Goal: Task Accomplishment & Management: Use online tool/utility

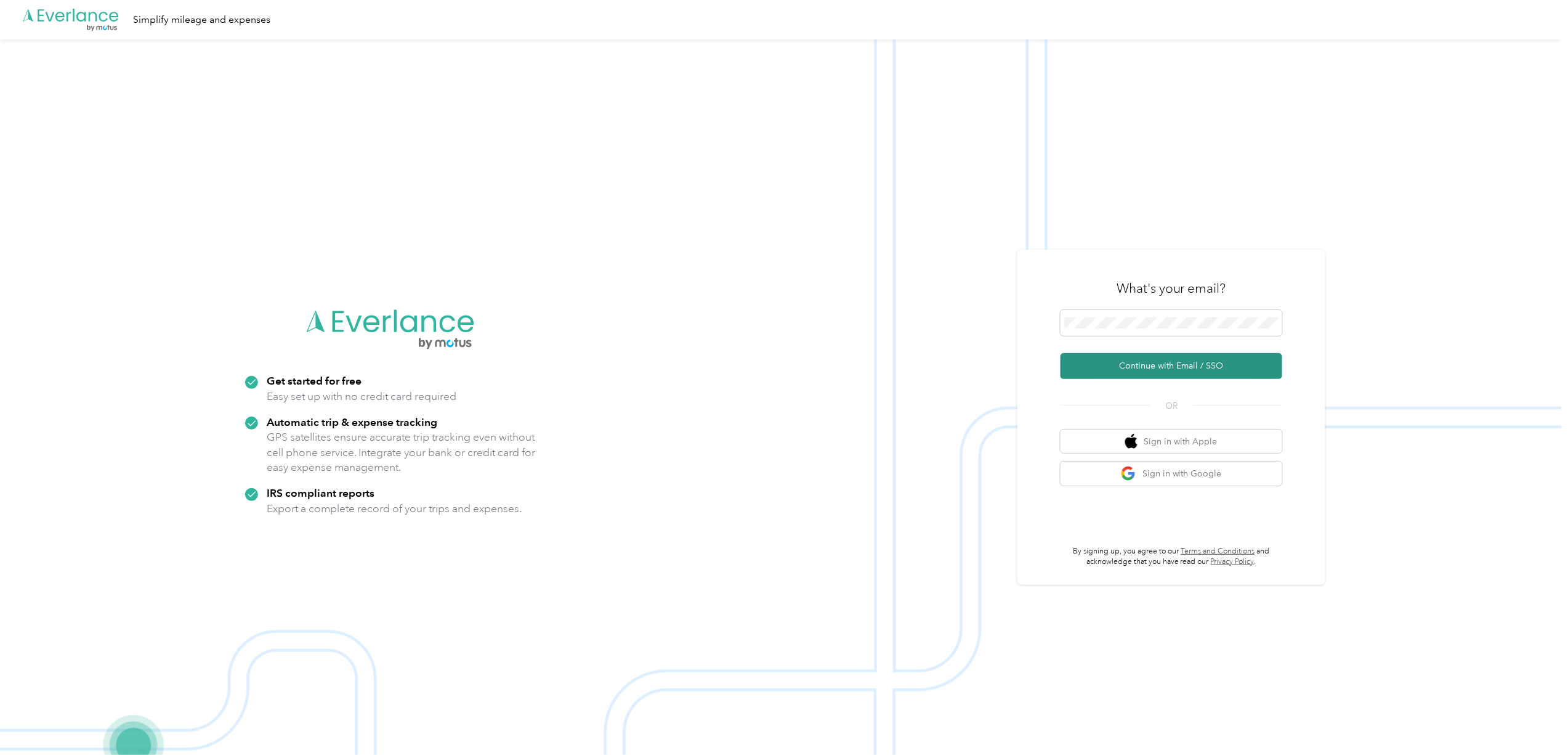
click at [1127, 358] on button "Continue with Email / SSO" at bounding box center [1171, 365] width 222 height 26
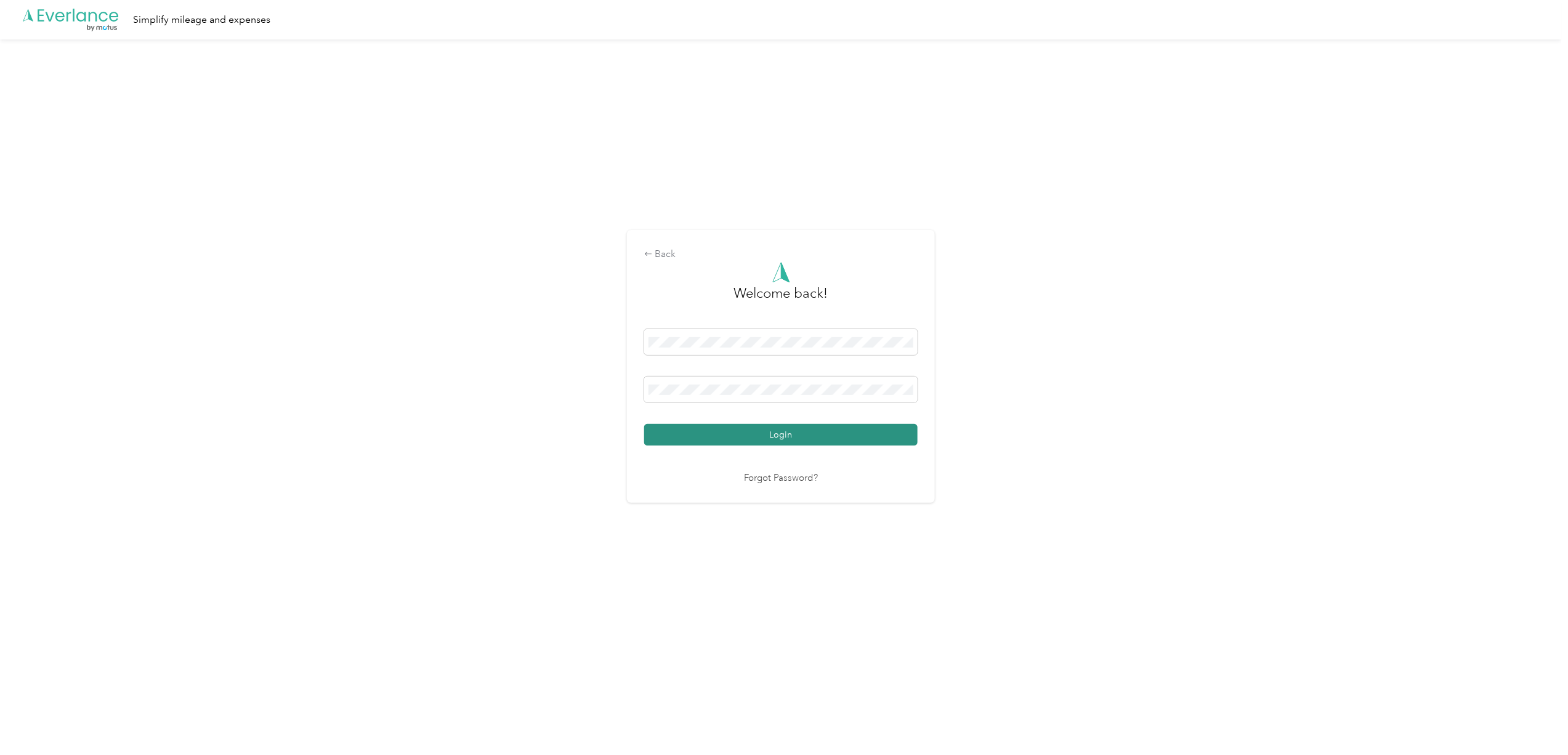
click at [786, 432] on button "Login" at bounding box center [781, 435] width 273 height 21
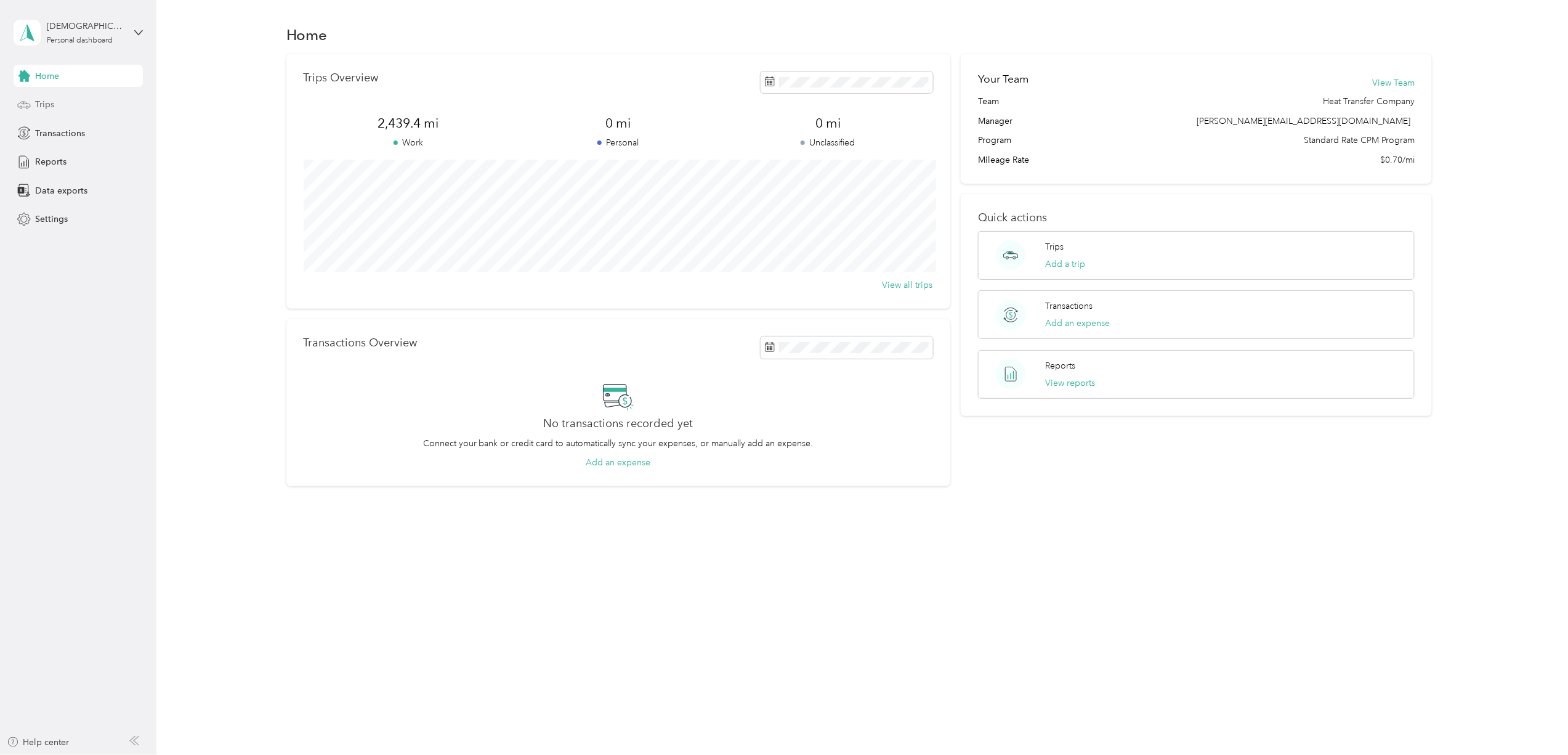
drag, startPoint x: 28, startPoint y: 103, endPoint x: 103, endPoint y: 114, distance: 75.8
click at [28, 103] on icon at bounding box center [23, 104] width 12 height 6
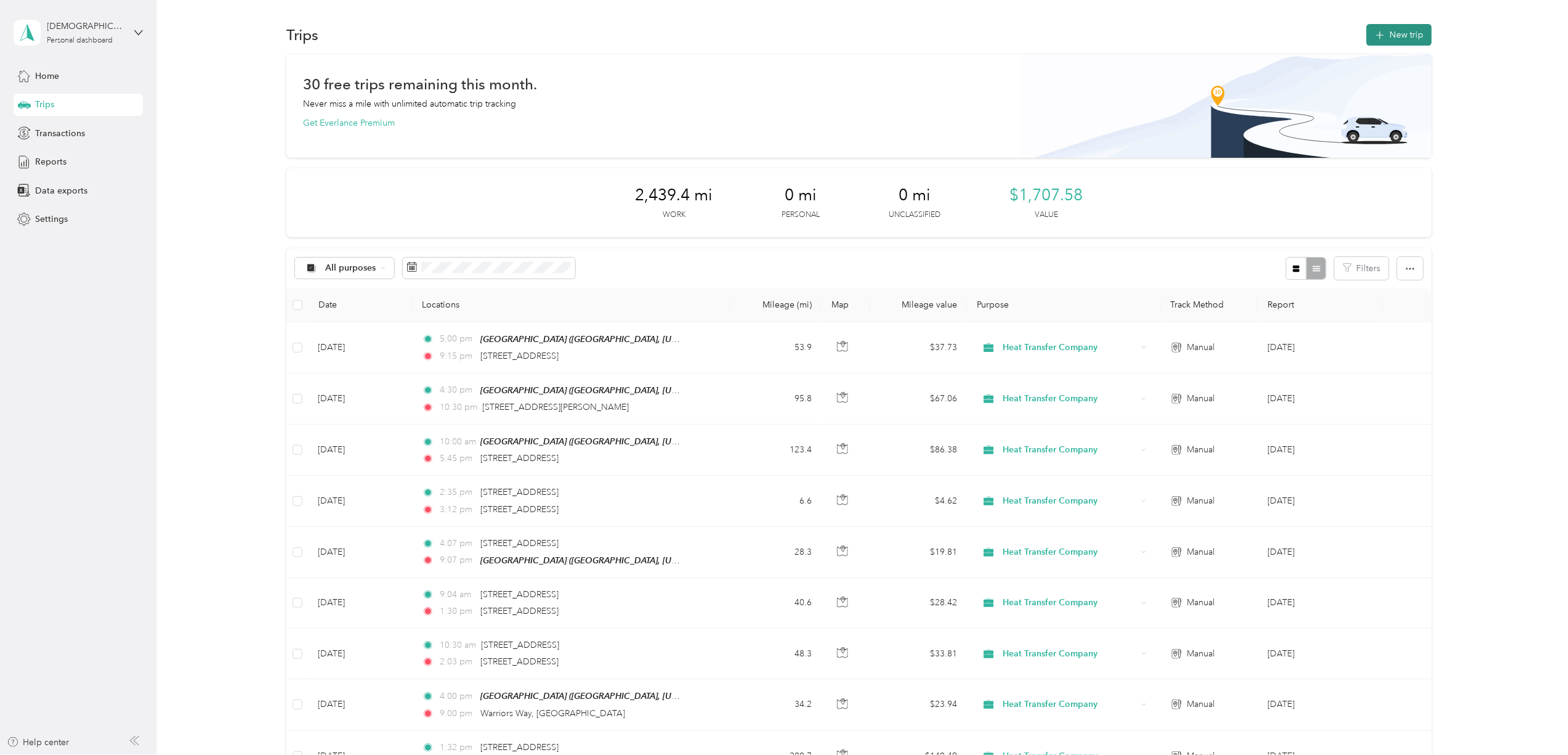
click at [1390, 27] on button "New trip" at bounding box center [1399, 35] width 65 height 21
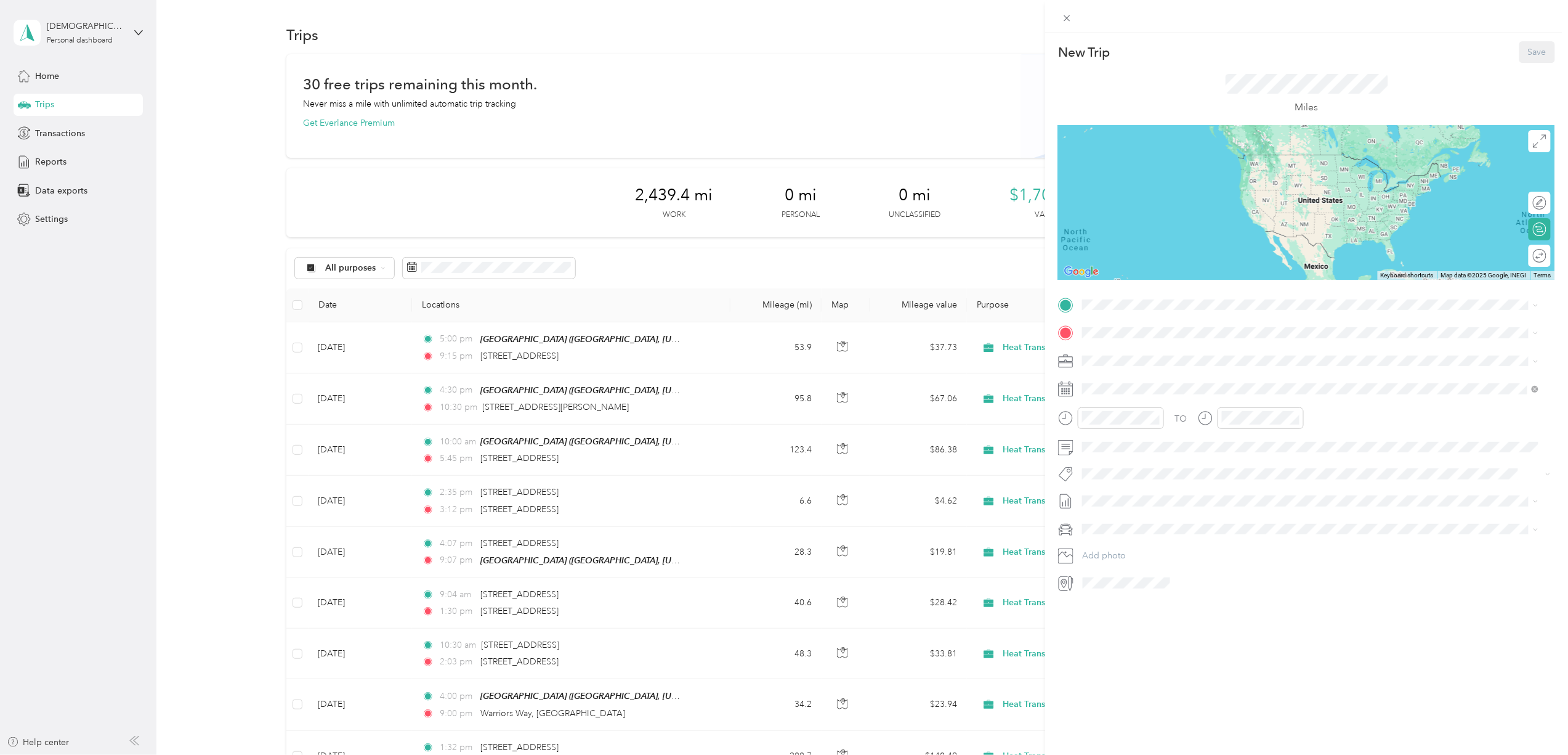
click at [1131, 350] on strong "1010 Barcelona Dr" at bounding box center [1144, 353] width 78 height 11
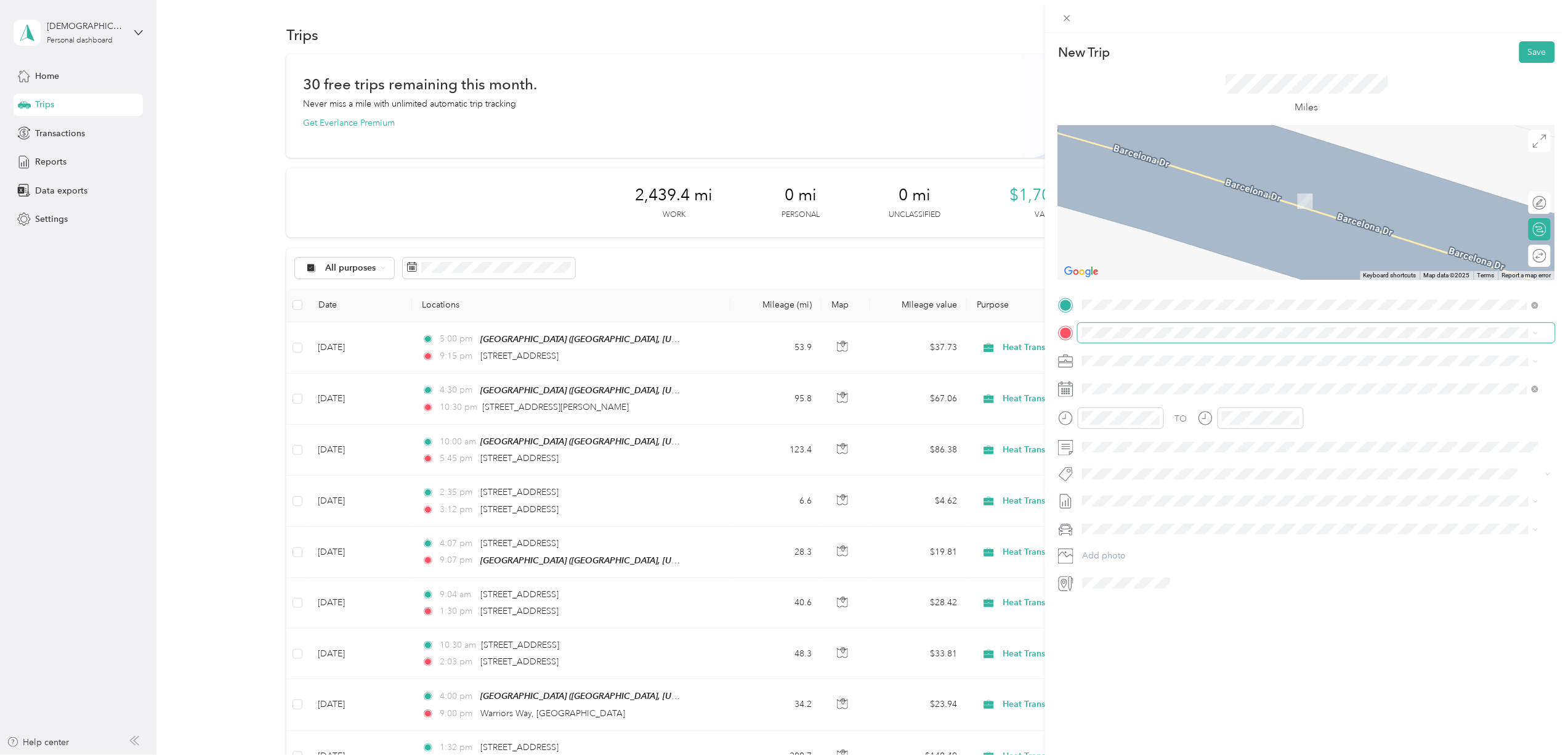
click at [1105, 326] on span at bounding box center [1316, 333] width 477 height 20
click at [1128, 372] on span "[STREET_ADDRESS][US_STATE]" at bounding box center [1167, 378] width 123 height 11
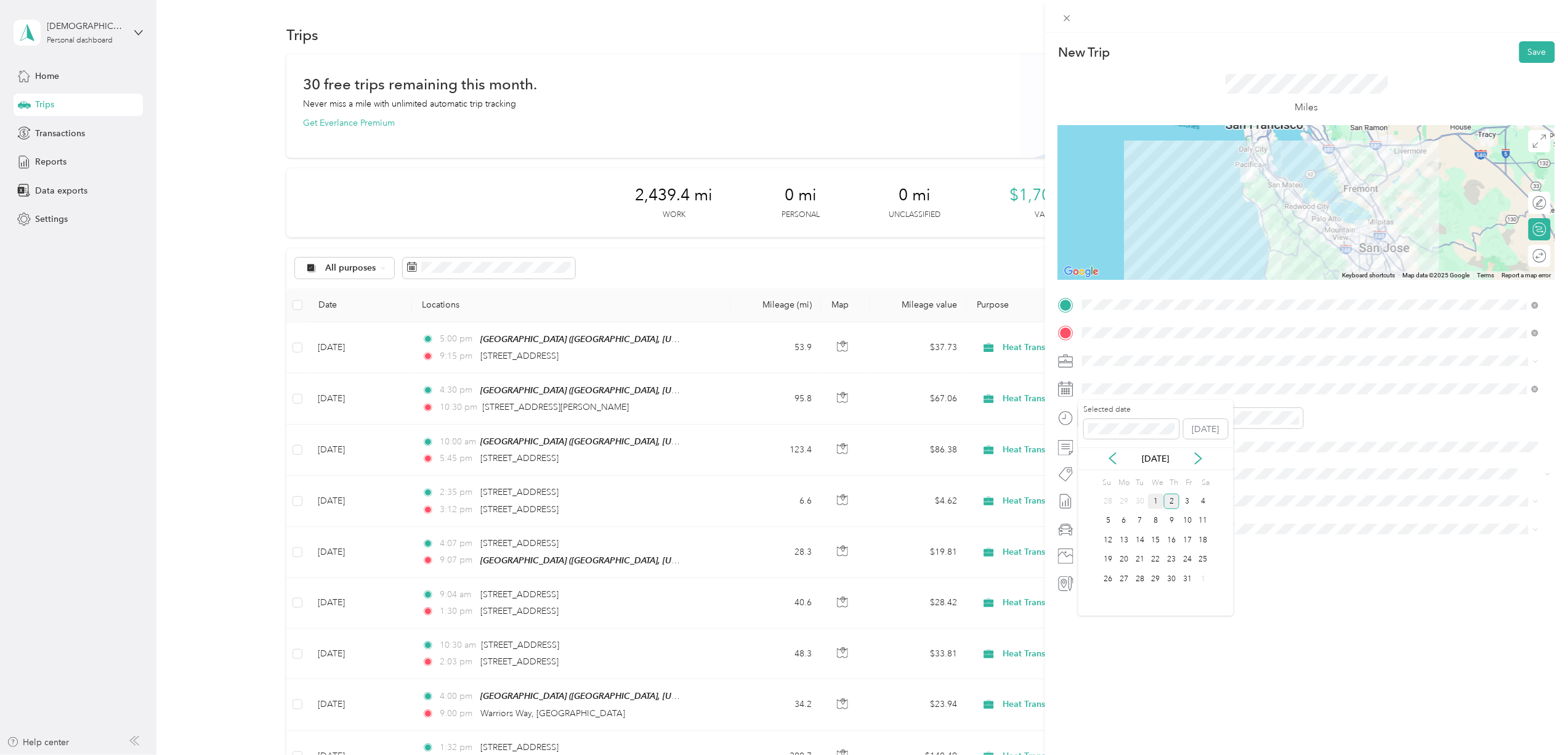
click at [1155, 501] on div "1" at bounding box center [1156, 501] width 16 height 16
click at [1052, 418] on form "New Trip Save This trip cannot be edited because it is either under review, app…" at bounding box center [1306, 317] width 523 height 552
click at [1089, 525] on div "08" at bounding box center [1096, 528] width 30 height 17
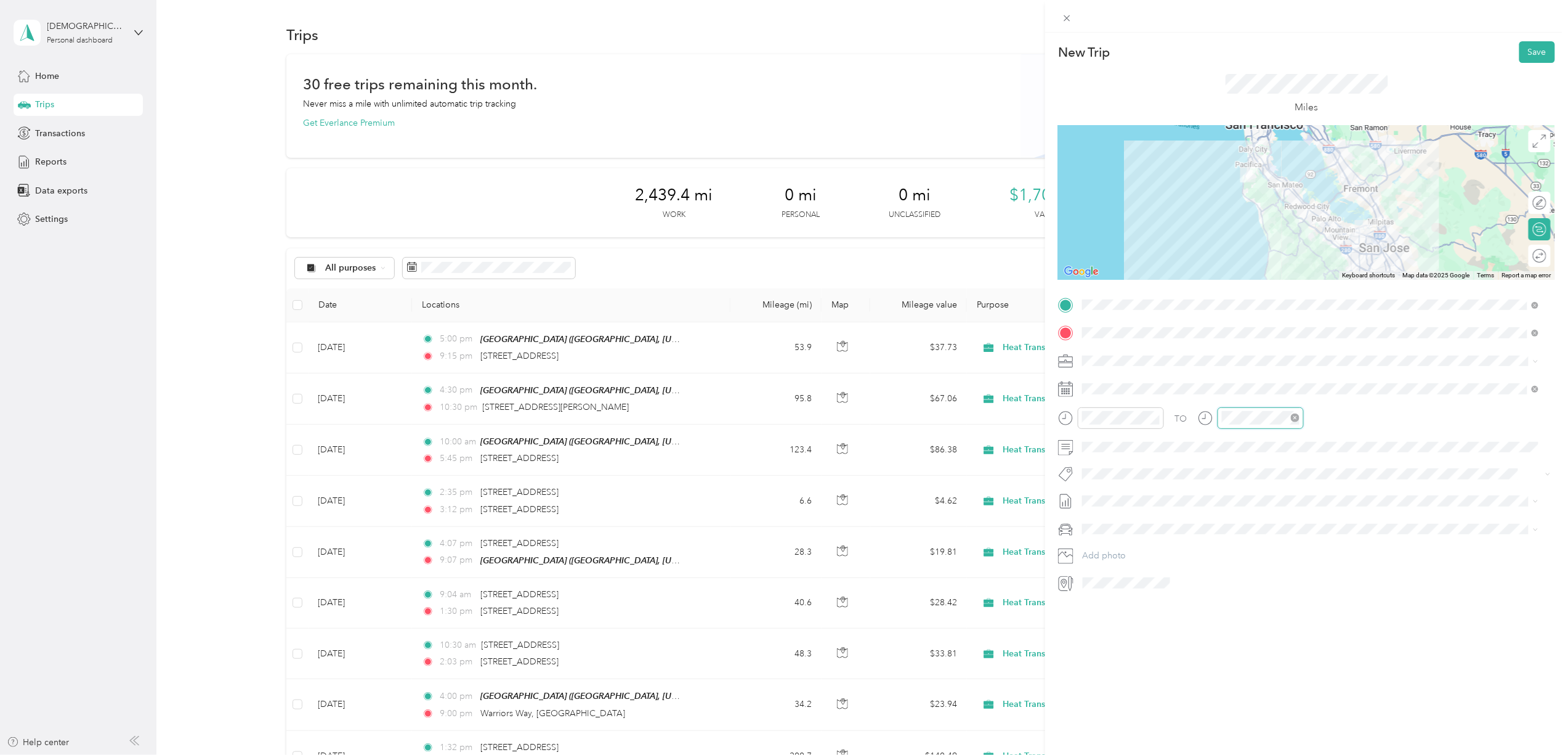
scroll to position [74, 0]
click at [1232, 446] on div "04" at bounding box center [1235, 441] width 30 height 17
click at [1306, 461] on div "PM" at bounding box center [1305, 462] width 30 height 17
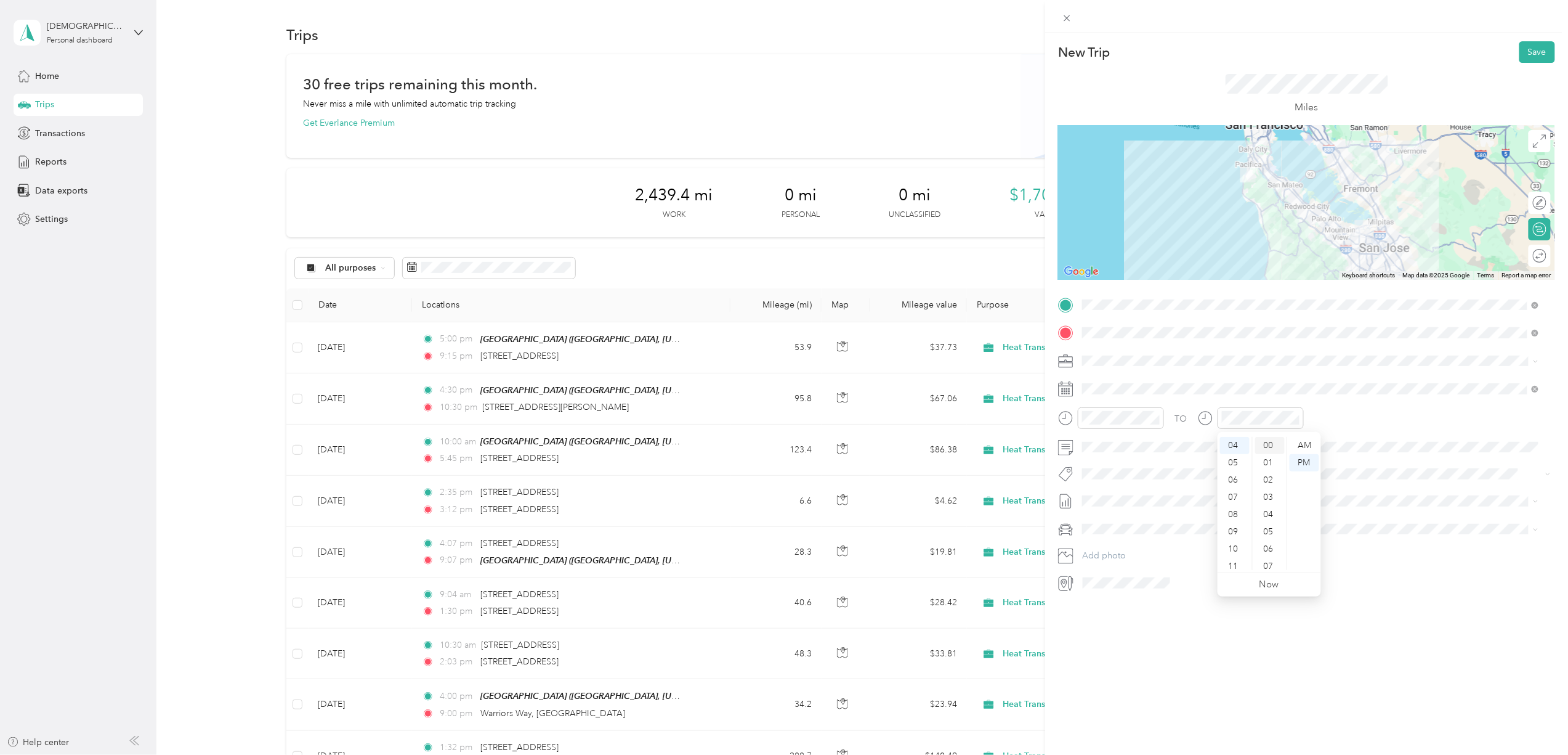
click at [1266, 443] on div "00" at bounding box center [1270, 445] width 30 height 17
click at [1148, 627] on div "New Trip Save This trip cannot be edited because it is either under review, app…" at bounding box center [1306, 410] width 523 height 755
click at [1522, 254] on div at bounding box center [1528, 256] width 11 height 11
click at [1528, 55] on button "Save" at bounding box center [1537, 52] width 35 height 21
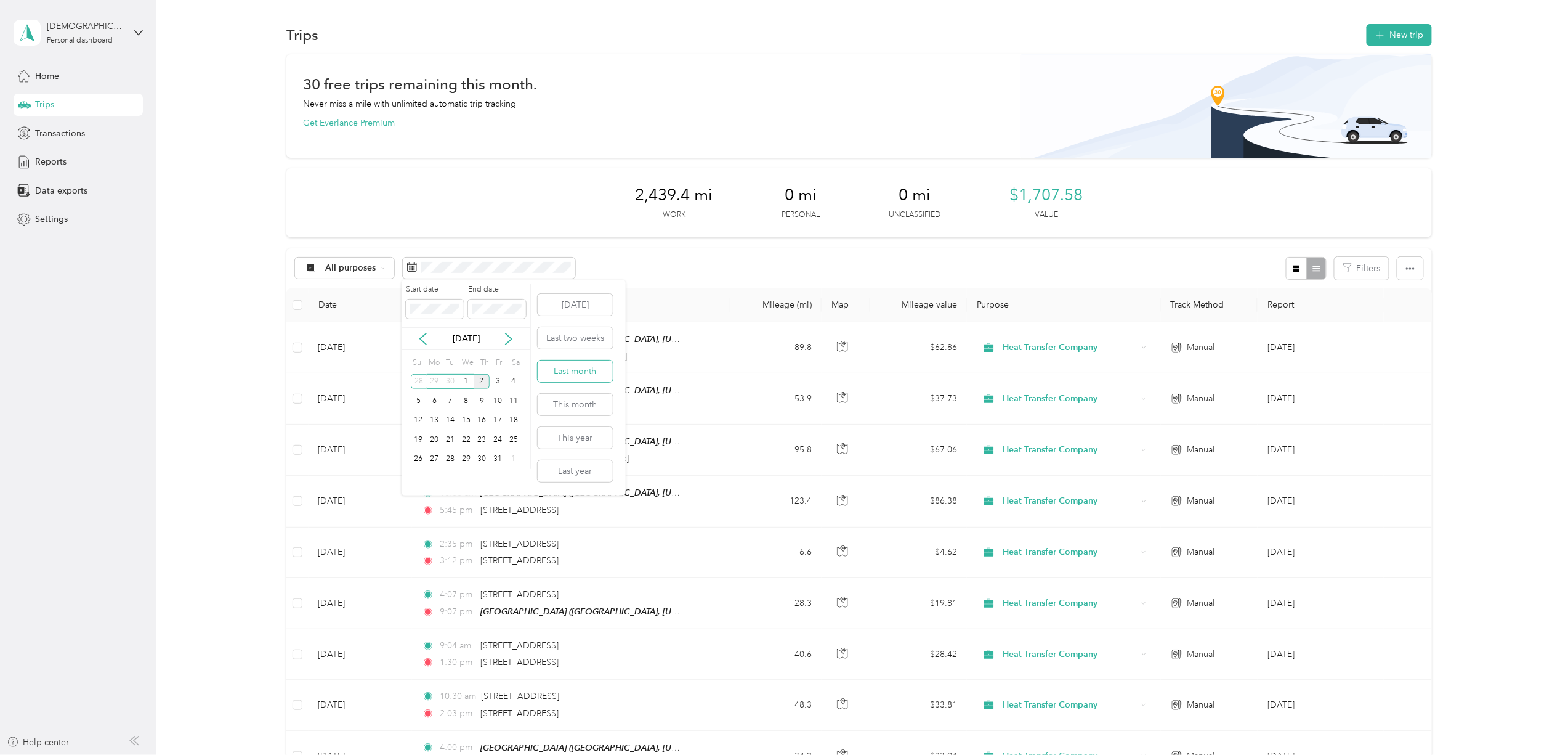
click at [579, 378] on button "Last month" at bounding box center [575, 371] width 75 height 21
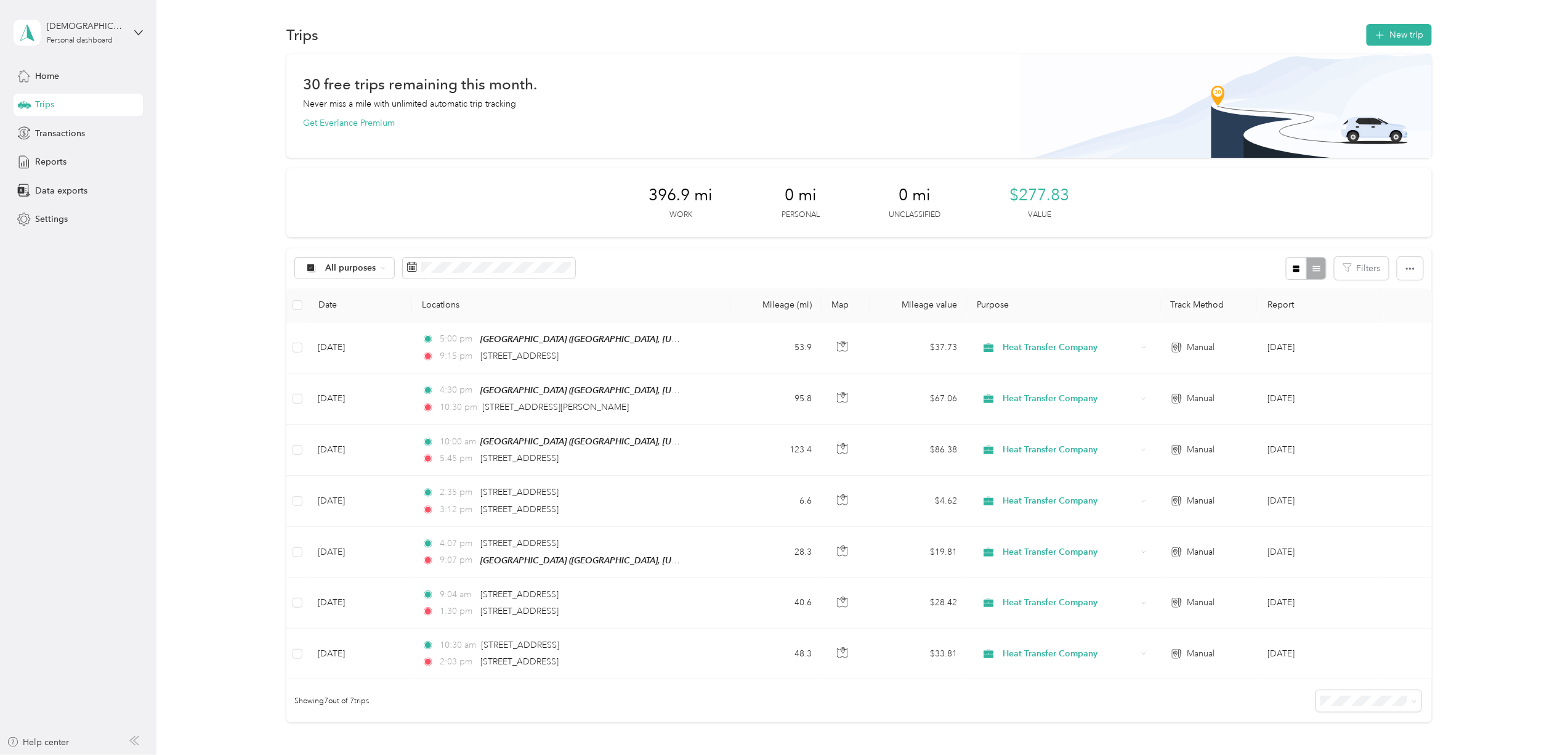
click at [1503, 370] on div "30 free trips remaining this month. Never miss a mile with unlimited automatic …" at bounding box center [859, 410] width 1375 height 712
